Goal: Task Accomplishment & Management: Complete application form

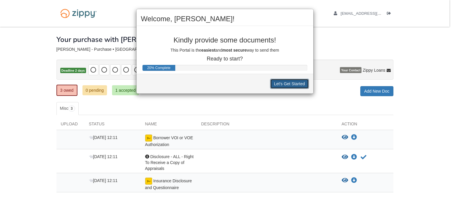
click at [297, 84] on button "Let's Get Started" at bounding box center [289, 84] width 39 height 10
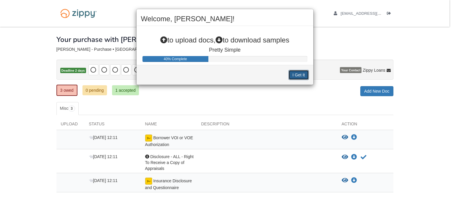
click at [296, 73] on button "I Get It" at bounding box center [298, 75] width 20 height 10
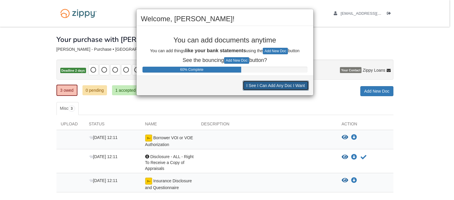
click at [258, 84] on button "I See I Can Add Any Doc I Want" at bounding box center [276, 86] width 66 height 10
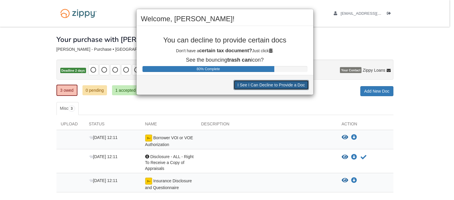
click at [258, 84] on button "I See I Can Decline to Provide a Doc" at bounding box center [270, 85] width 75 height 10
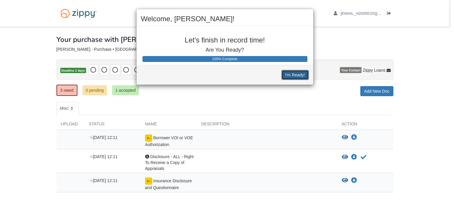
click at [296, 75] on button "I'm Ready!" at bounding box center [294, 75] width 27 height 10
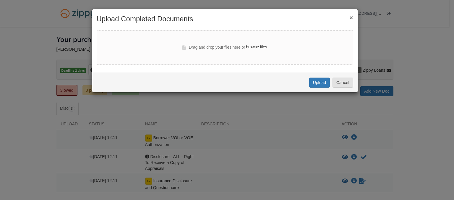
click at [257, 48] on label "browse files" at bounding box center [256, 47] width 21 height 6
click at [0, 0] on input "browse files" at bounding box center [0, 0] width 0 height 0
select select "****"
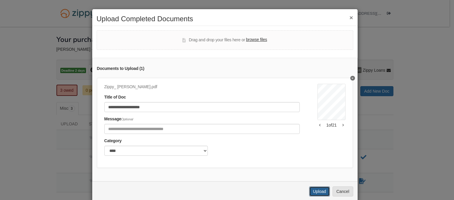
click at [312, 195] on button "Upload" at bounding box center [319, 192] width 21 height 10
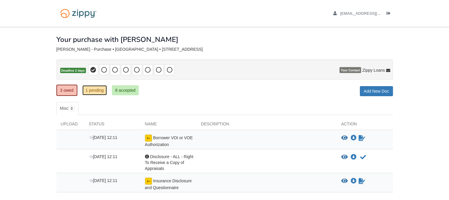
click at [97, 88] on link "1 pending" at bounding box center [94, 90] width 25 height 10
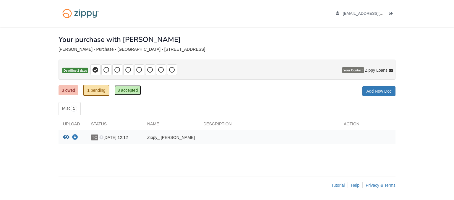
click at [131, 92] on link "8 accepted" at bounding box center [127, 90] width 27 height 10
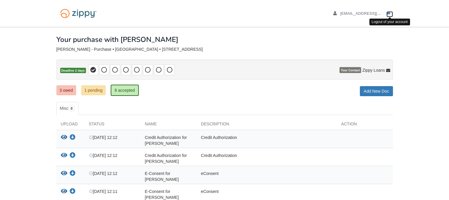
click at [388, 14] on icon "Log out" at bounding box center [389, 14] width 4 height 4
